Goal: Find specific page/section: Find specific page/section

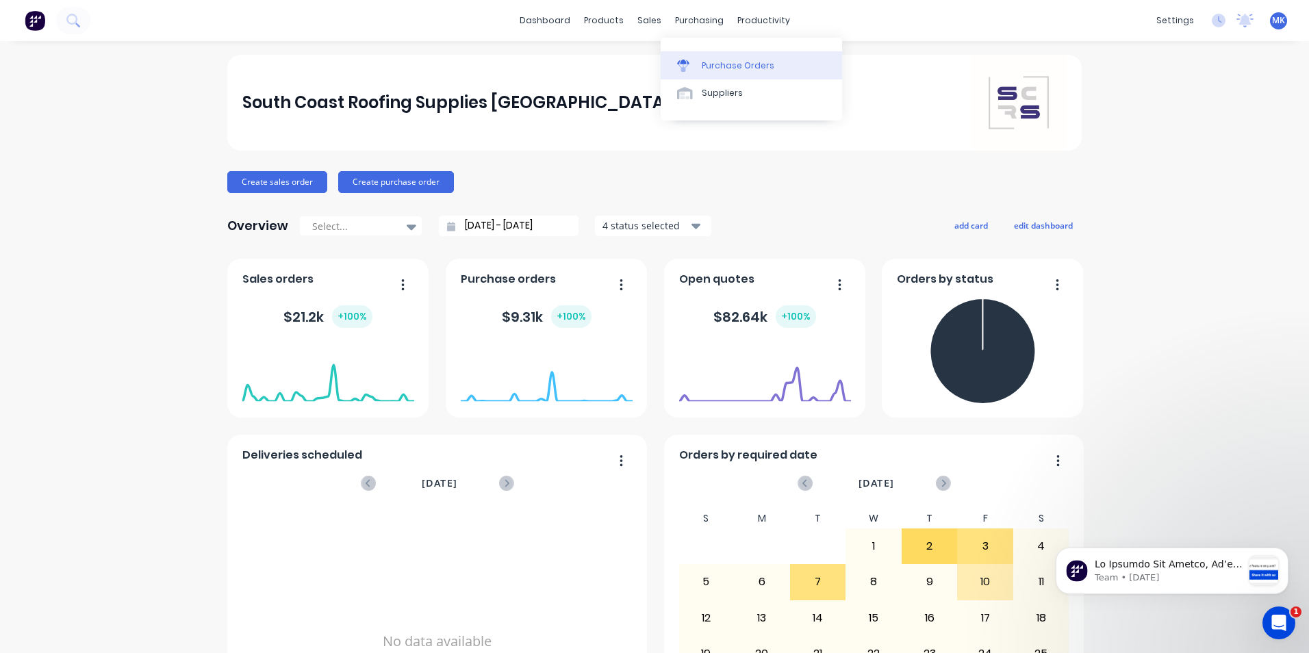
click at [713, 60] on div "Purchase Orders" at bounding box center [738, 66] width 73 height 12
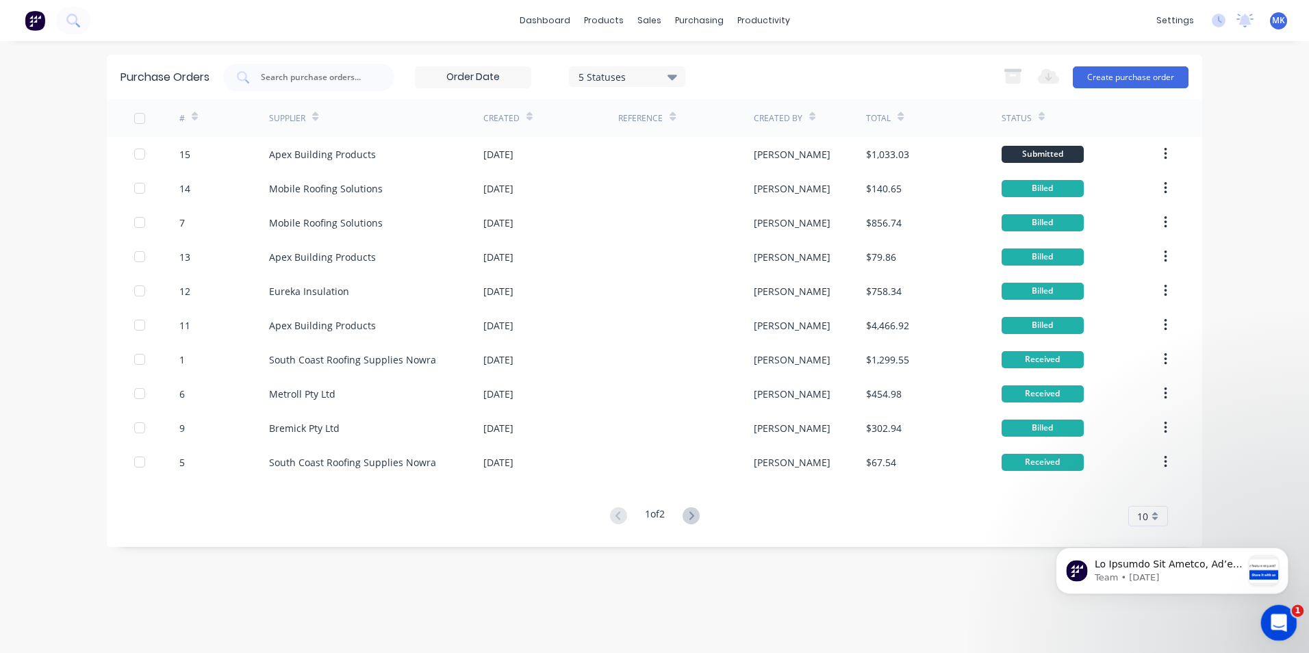
click at [1271, 631] on div "Open Intercom Messenger" at bounding box center [1276, 620] width 45 height 45
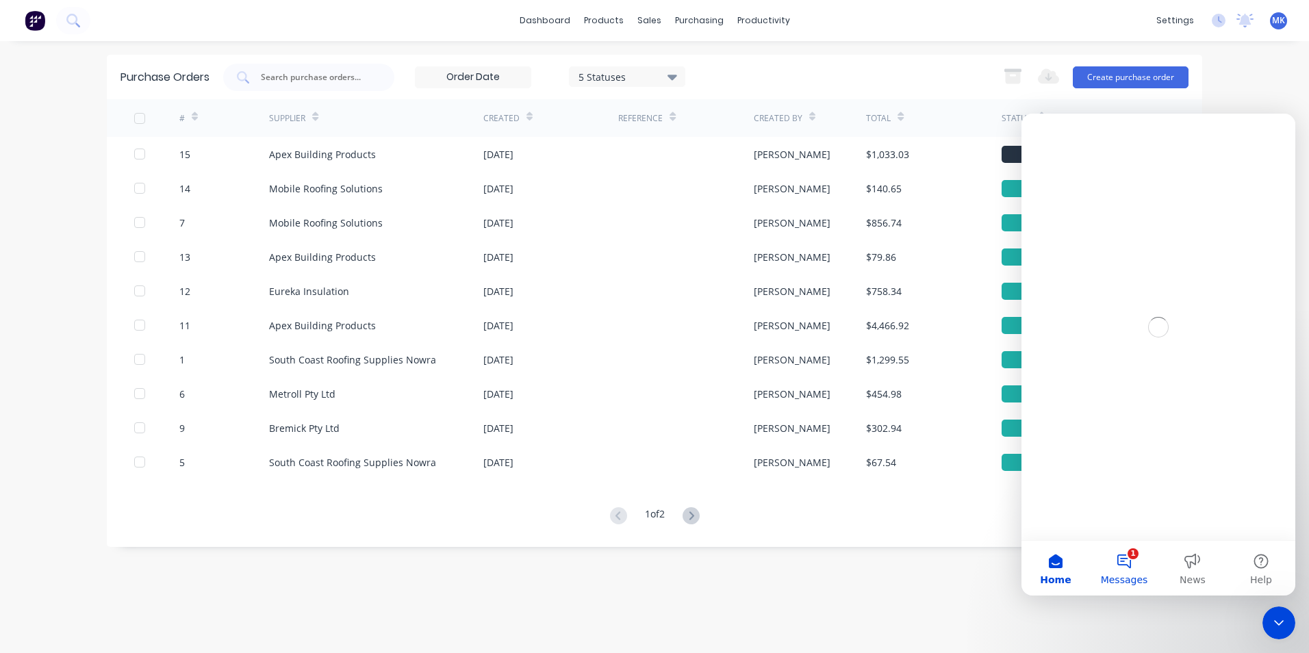
click at [1145, 564] on button "1 Messages" at bounding box center [1124, 568] width 68 height 55
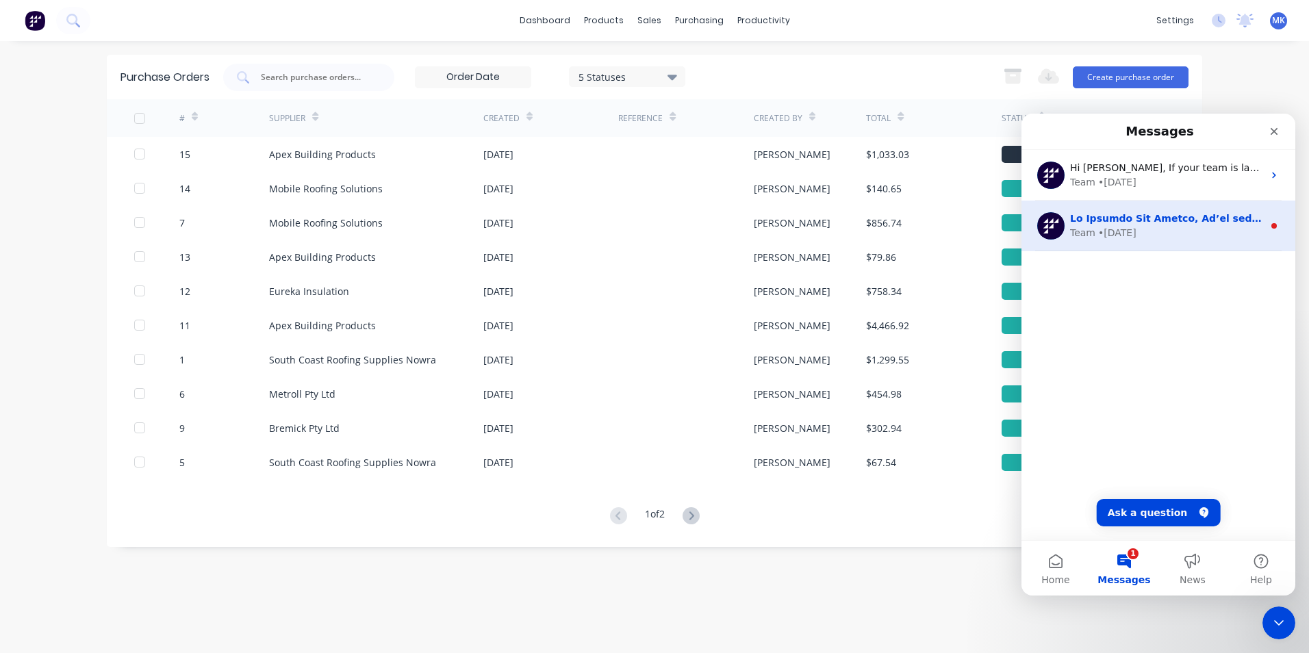
click at [1223, 237] on div "Team • 2w ago" at bounding box center [1166, 233] width 193 height 14
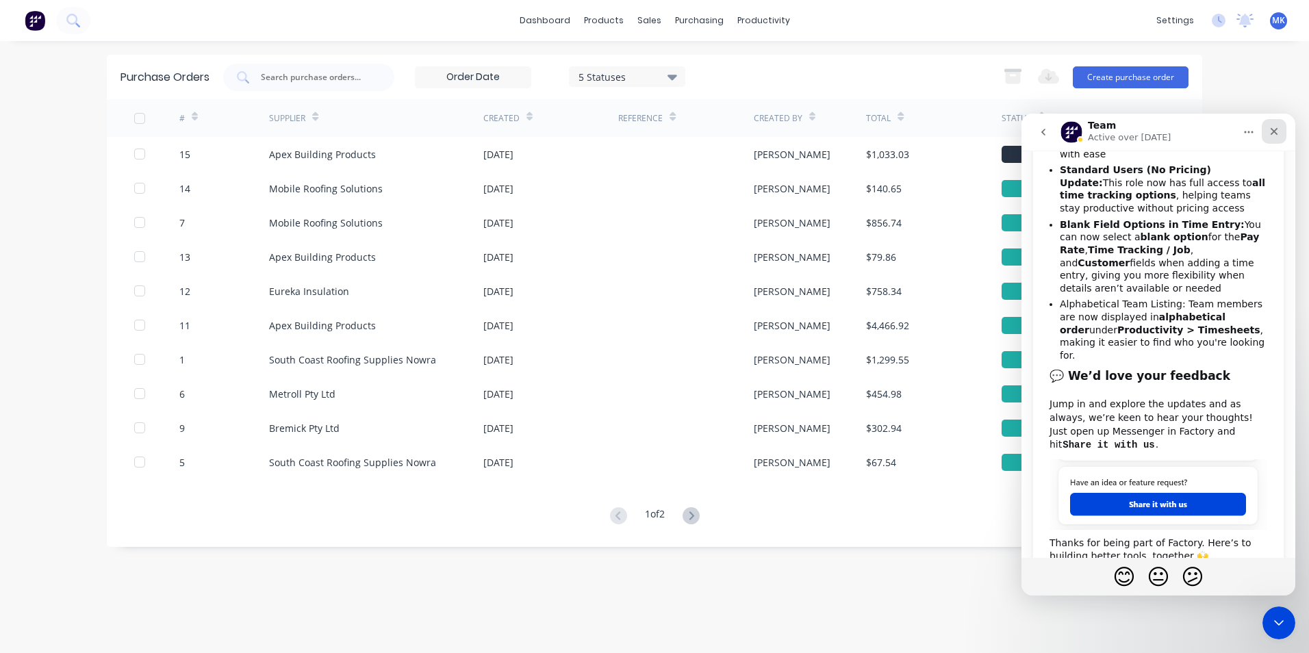
scroll to position [470, 0]
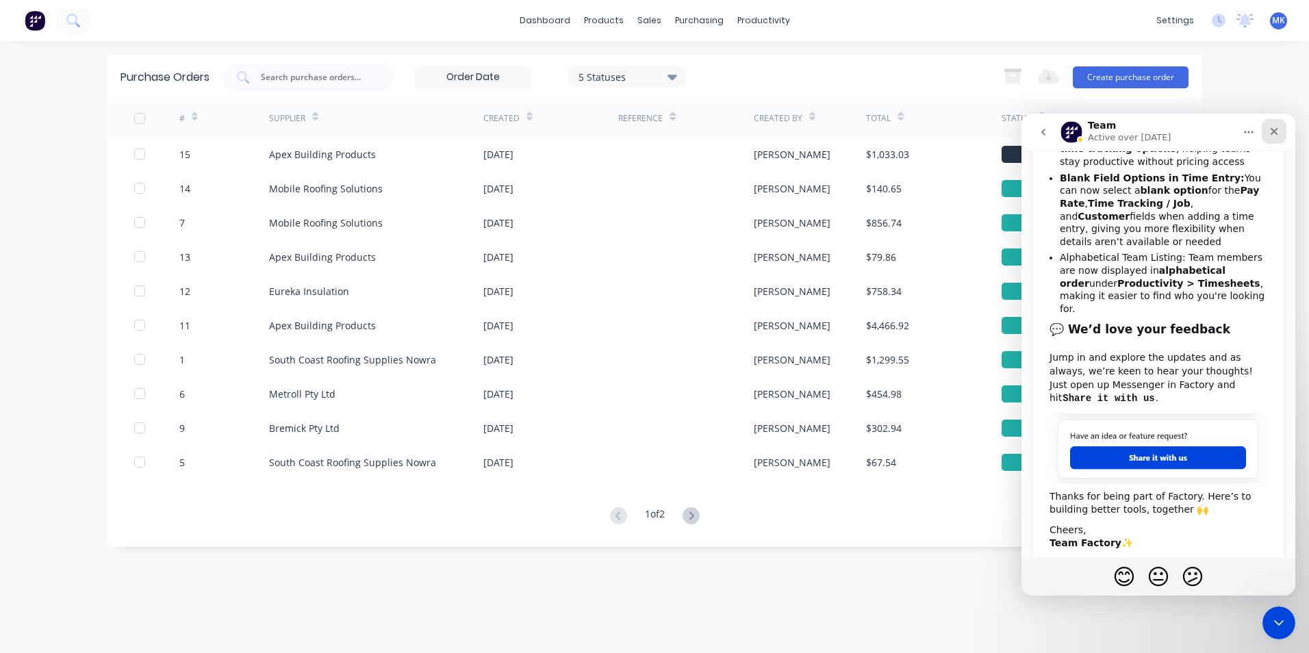
click at [1273, 131] on icon "Close" at bounding box center [1275, 132] width 8 height 8
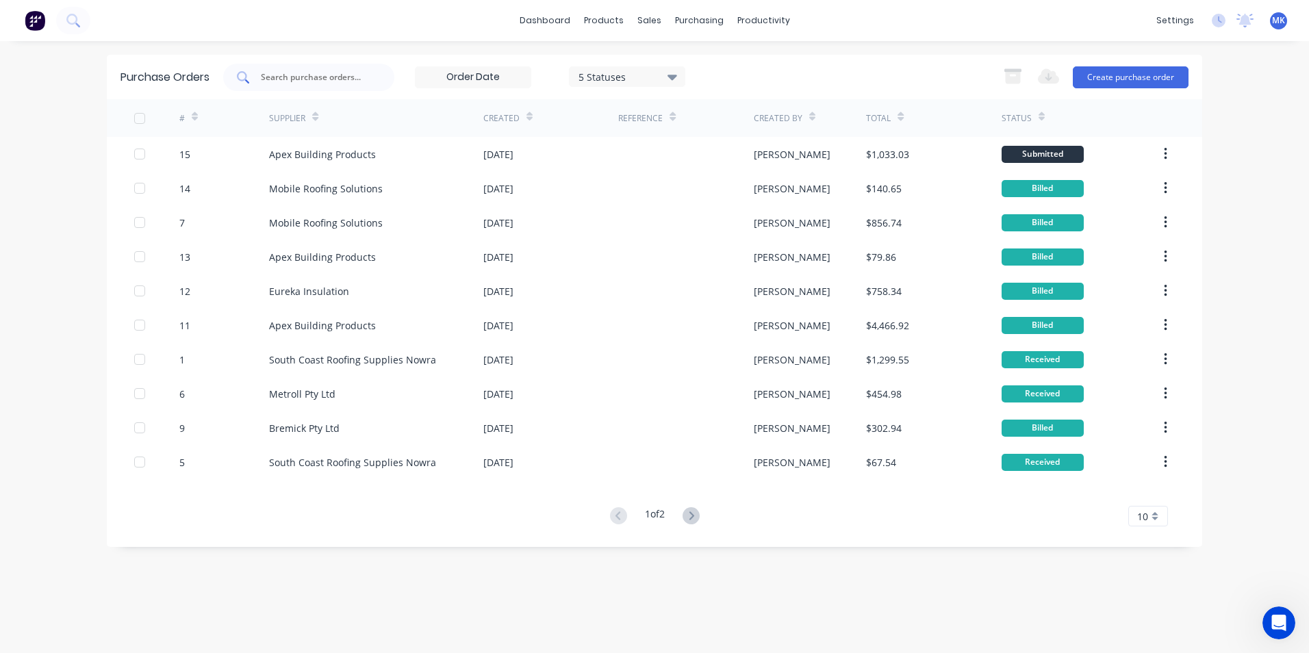
click at [326, 76] on input "text" at bounding box center [316, 78] width 114 height 14
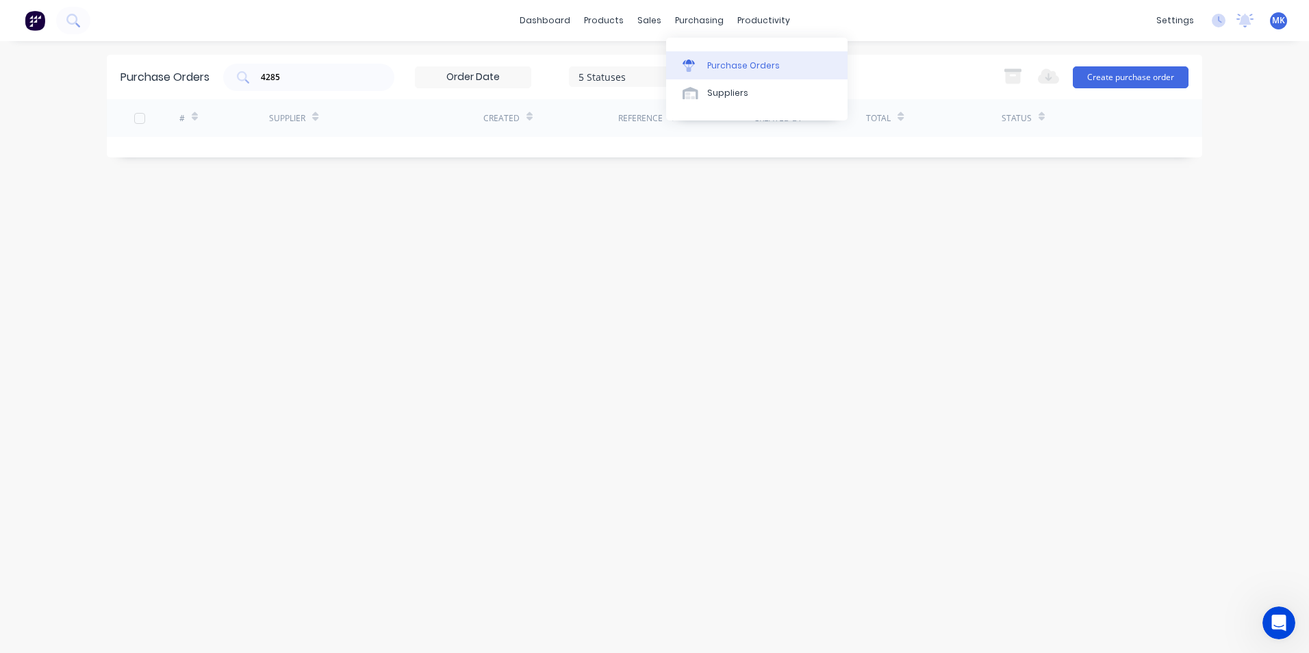
click at [712, 55] on link "Purchase Orders" at bounding box center [756, 64] width 181 height 27
click at [350, 84] on div "4285" at bounding box center [308, 77] width 171 height 27
type input "4"
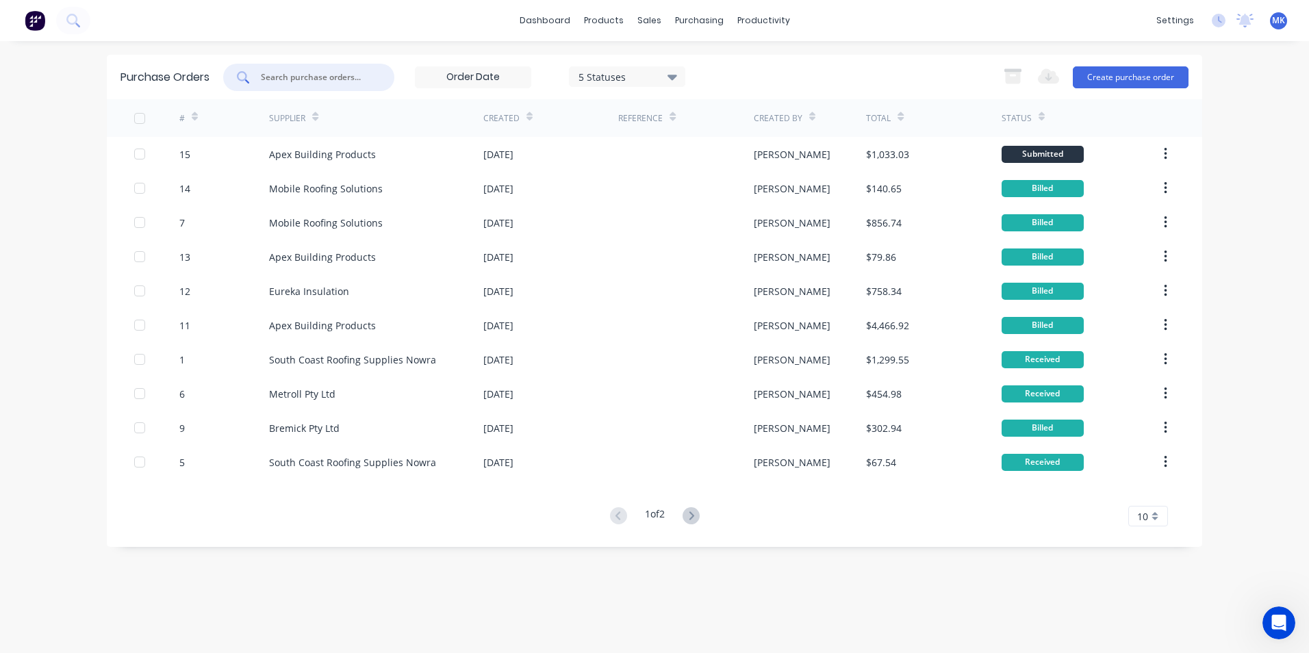
click at [1282, 24] on span "MK" at bounding box center [1278, 20] width 13 height 12
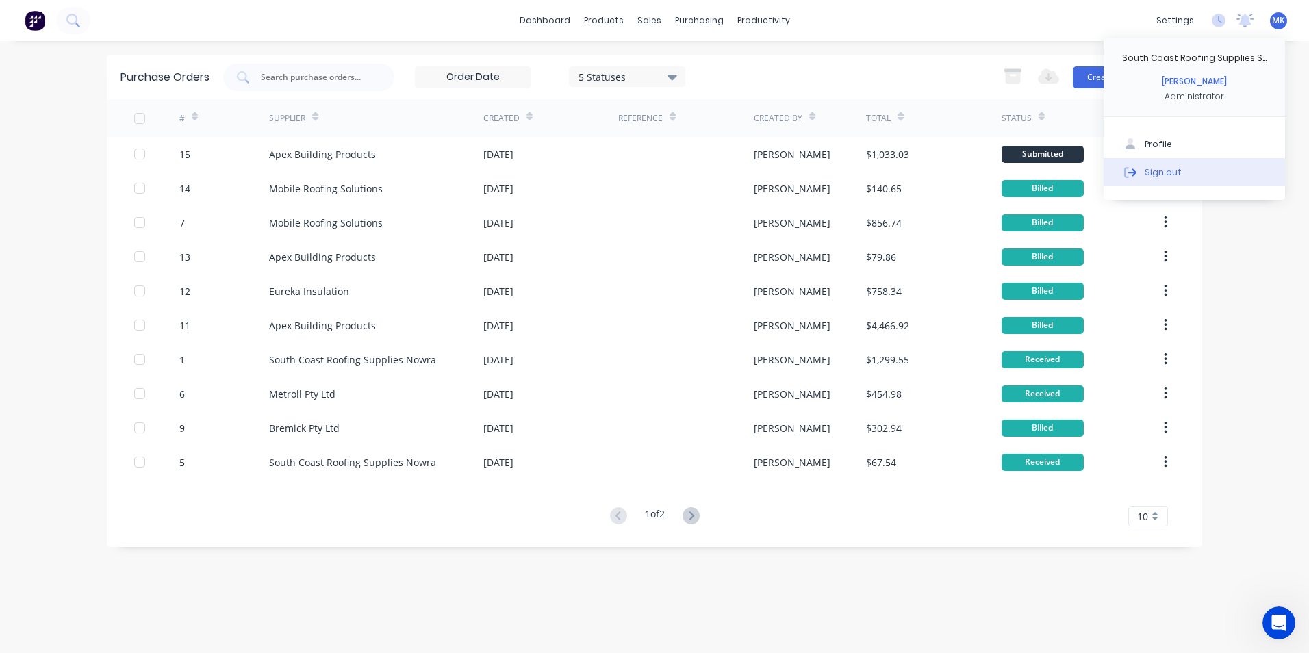
click at [1236, 172] on button "Sign out" at bounding box center [1194, 171] width 181 height 27
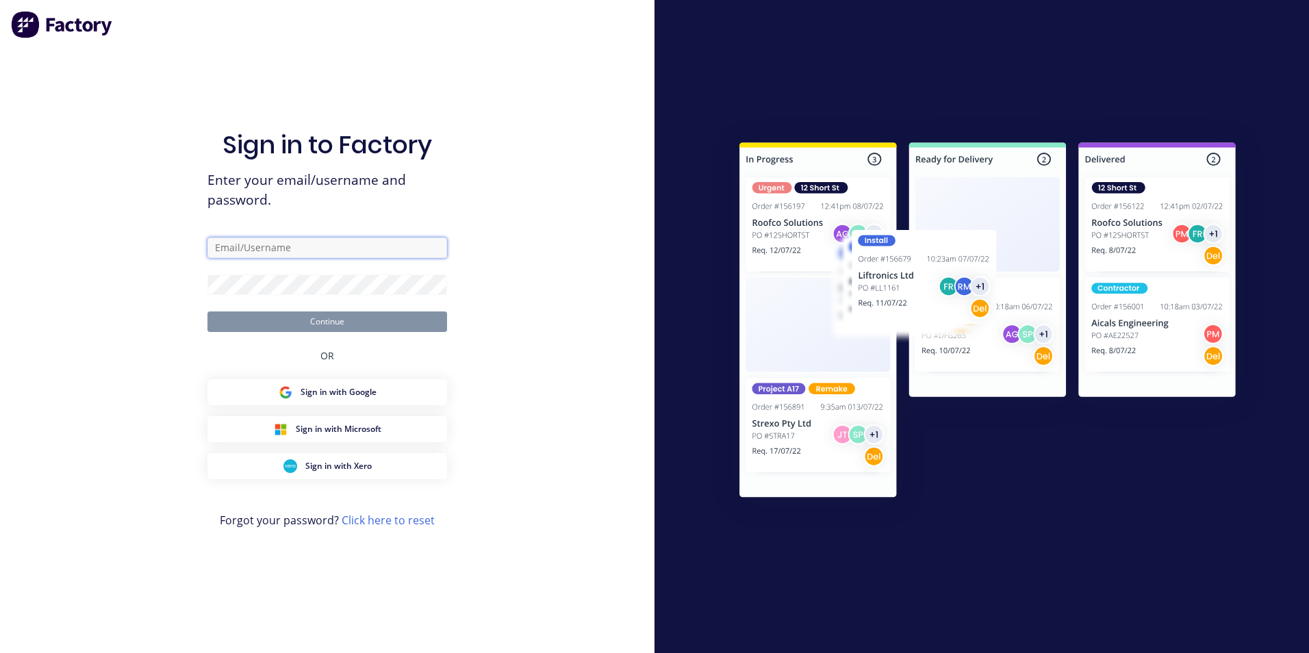
type input "Mariah@scrs.net.au"
click at [298, 332] on div "Sign in to Factory Enter your email/username and password. Mariah@scrs.net.au C…" at bounding box center [327, 340] width 240 height 604
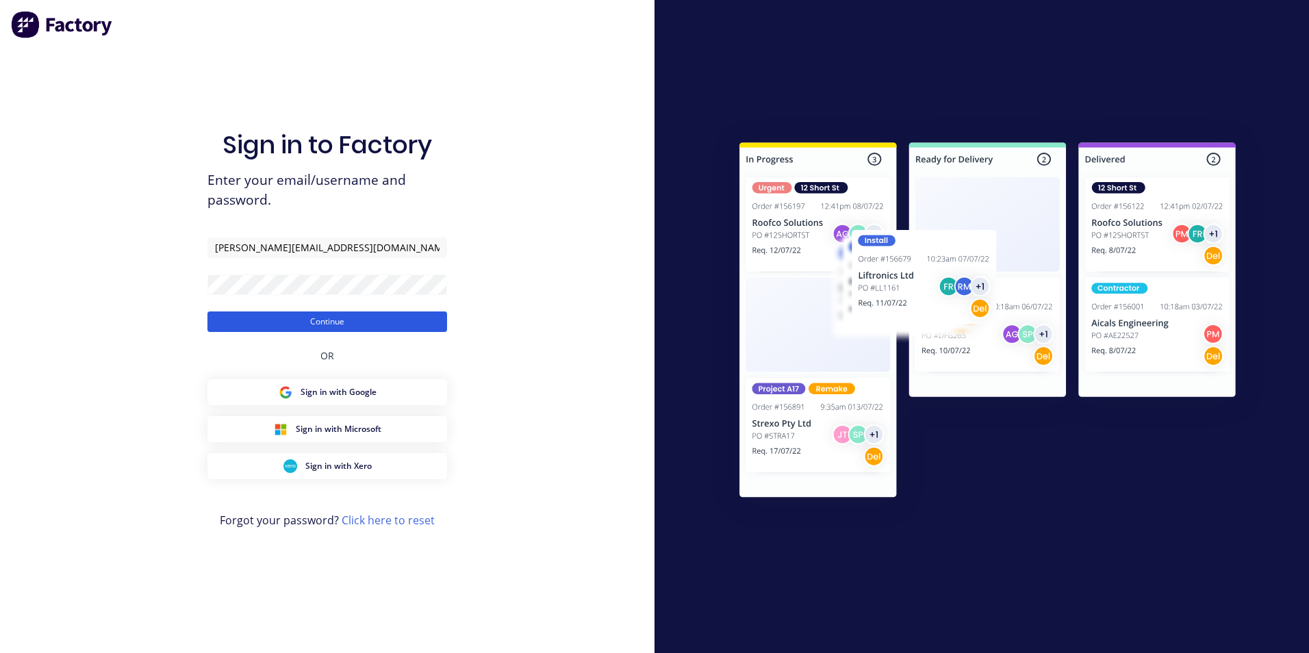
click at [303, 327] on button "Continue" at bounding box center [327, 322] width 240 height 21
